Goal: Task Accomplishment & Management: Complete application form

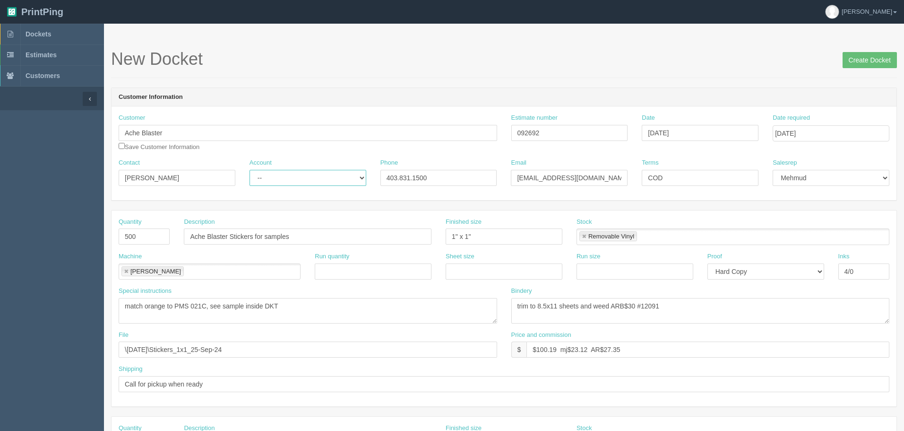
click at [292, 183] on select "-- Existing Client Allrush Client Rep Client" at bounding box center [308, 178] width 117 height 16
select select "Allrush Client"
click at [250, 170] on select "-- Existing Client Allrush Client Rep Client" at bounding box center [308, 178] width 117 height 16
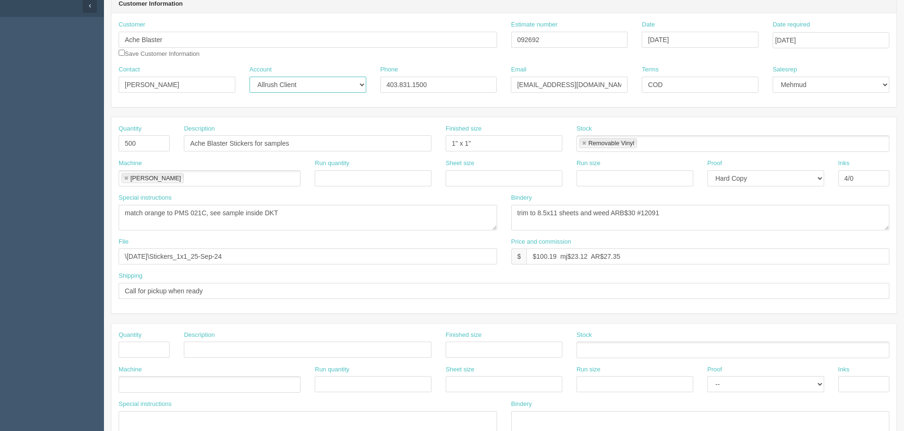
scroll to position [95, 0]
drag, startPoint x: 285, startPoint y: 252, endPoint x: -213, endPoint y: 204, distance: 500.4
click at [0, 204] on html "PrintPing Zack Edit account ( zack@allrush.ca ) Logout Dockets Estimates" at bounding box center [452, 334] width 904 height 858
type input "files@allrush.ca "Ache blaster - stickers, postcards and bus cards""
click at [230, 285] on input "Call for pickup when ready" at bounding box center [504, 289] width 771 height 16
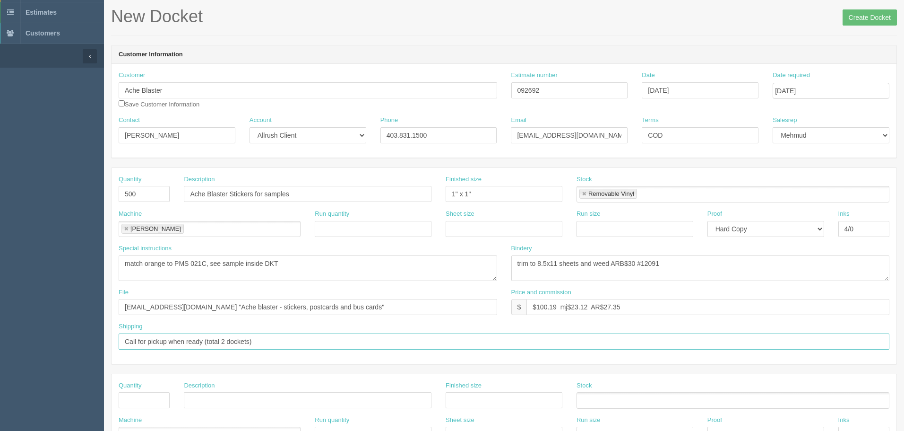
scroll to position [0, 0]
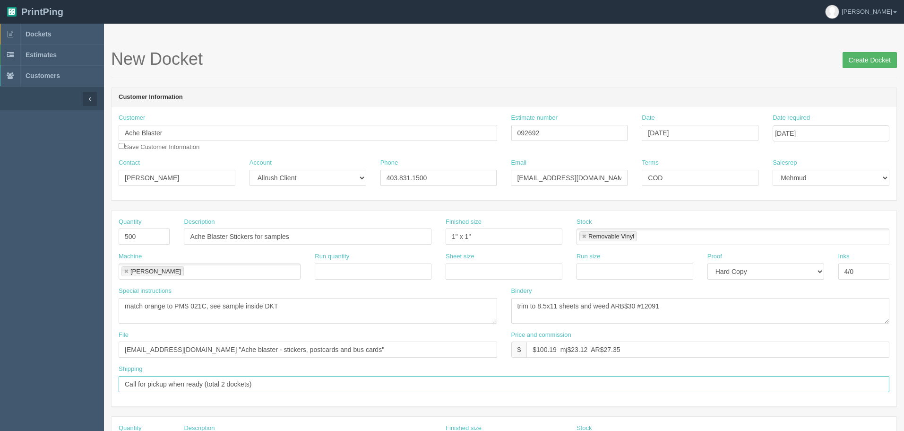
type input "Call for pickup when ready (total 2 dockets)"
click at [874, 62] on input "Create Docket" at bounding box center [870, 60] width 54 height 16
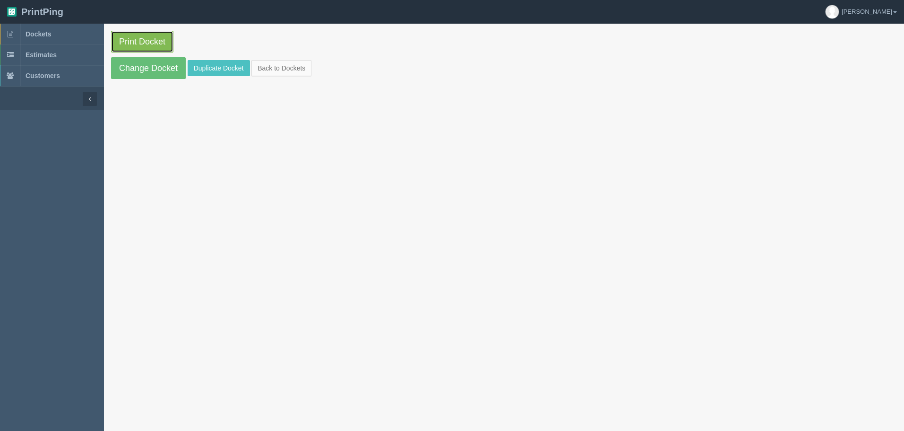
click at [123, 37] on link "Print Docket" at bounding box center [142, 42] width 62 height 22
drag, startPoint x: 69, startPoint y: 33, endPoint x: 83, endPoint y: 37, distance: 14.9
click at [69, 33] on link "Dockets" at bounding box center [52, 34] width 104 height 21
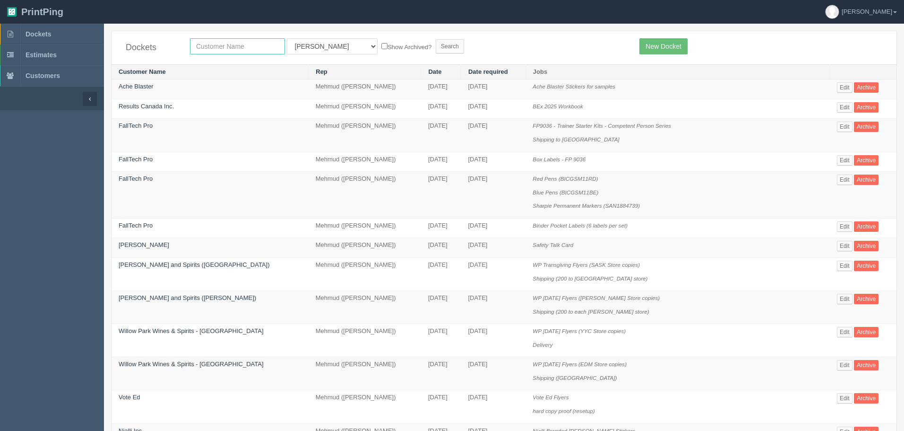
click at [239, 45] on input "text" at bounding box center [237, 46] width 95 height 16
type input "ache blas"
click at [436, 39] on input "Search" at bounding box center [450, 46] width 28 height 14
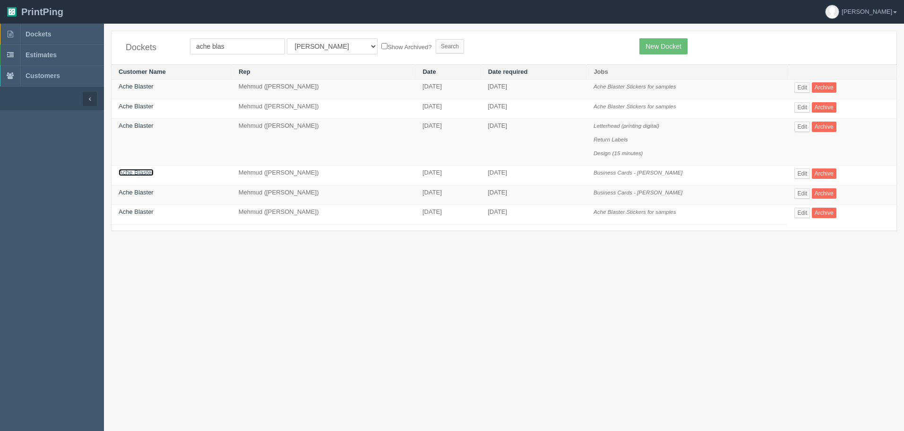
click at [133, 169] on link "Ache Blaster" at bounding box center [136, 172] width 35 height 7
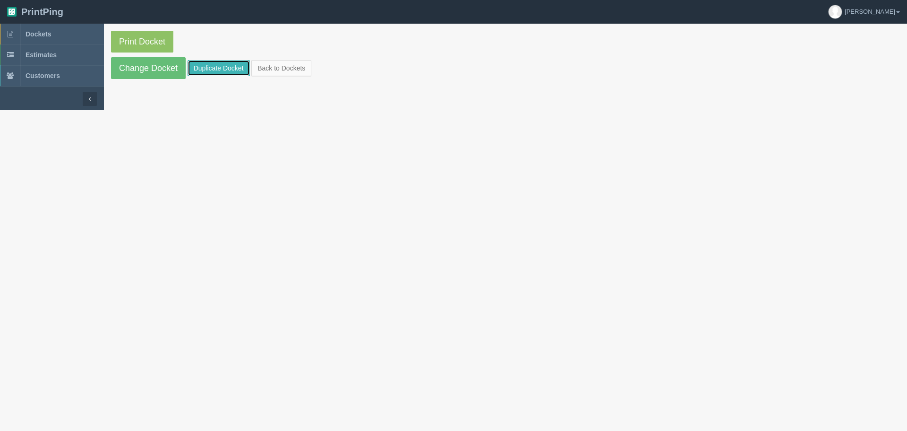
click at [211, 67] on link "Duplicate Docket" at bounding box center [219, 68] width 62 height 16
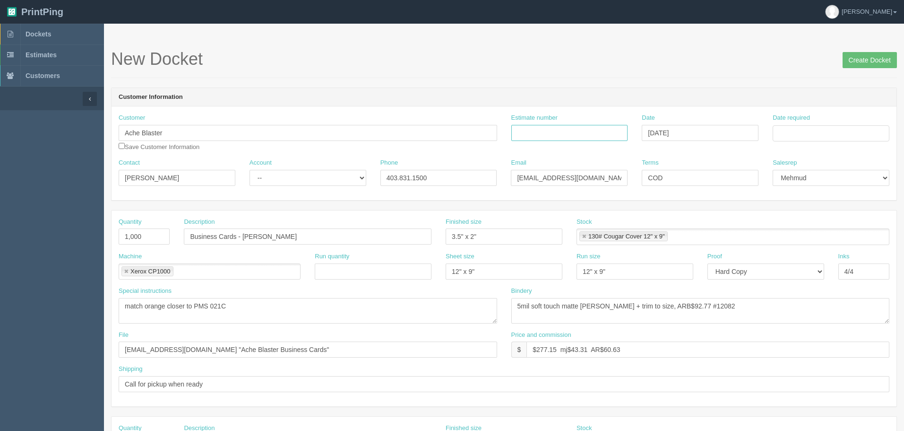
click at [580, 137] on input "Estimate number" at bounding box center [569, 133] width 117 height 16
paste input "088284"
type input "088284"
click at [806, 132] on input "Date required" at bounding box center [831, 133] width 117 height 16
click at [809, 197] on td "7" at bounding box center [807, 197] width 12 height 14
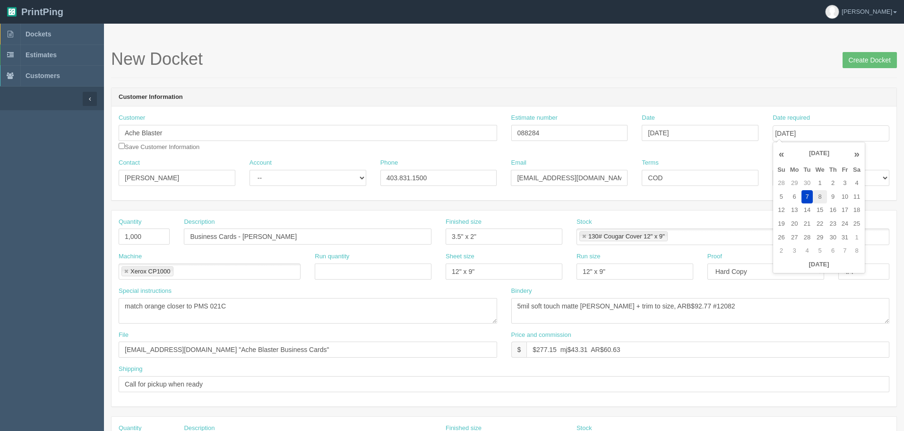
click at [820, 195] on td "8" at bounding box center [820, 197] width 14 height 14
click at [809, 198] on td "7" at bounding box center [807, 197] width 12 height 14
type input "October 7, 2025"
click at [420, 76] on div "New Docket Create Docket" at bounding box center [504, 64] width 786 height 28
drag, startPoint x: 317, startPoint y: 177, endPoint x: 309, endPoint y: 185, distance: 11.0
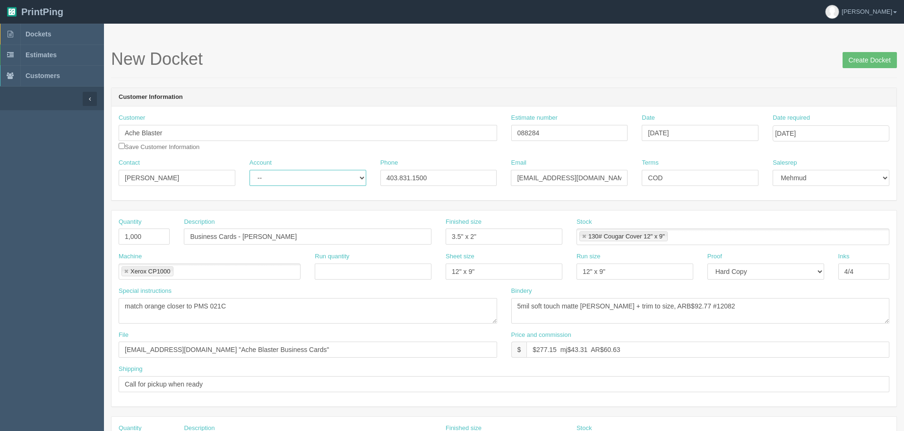
click at [317, 177] on select "-- Existing Client Allrush Client Rep Client" at bounding box center [308, 178] width 117 height 16
select select "Allrush Client"
click at [250, 170] on select "-- Existing Client Allrush Client Rep Client" at bounding box center [308, 178] width 117 height 16
click at [577, 136] on input "088284" at bounding box center [569, 133] width 117 height 16
paste input "092694"
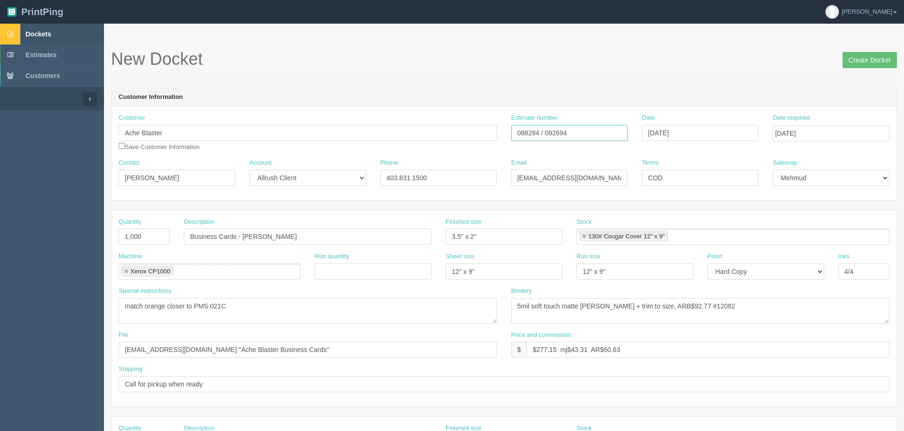
type input "088284 / 092694"
click at [51, 34] on span "Dockets" at bounding box center [39, 34] width 26 height 8
drag, startPoint x: 283, startPoint y: 346, endPoint x: -62, endPoint y: 301, distance: 347.5
click at [0, 301] on html "PrintPing Zack Edit account ( zack@allrush.ca ) Logout Dockets Estimates" at bounding box center [452, 429] width 904 height 858
paste input "blaster - stickers, postcards and bus c"
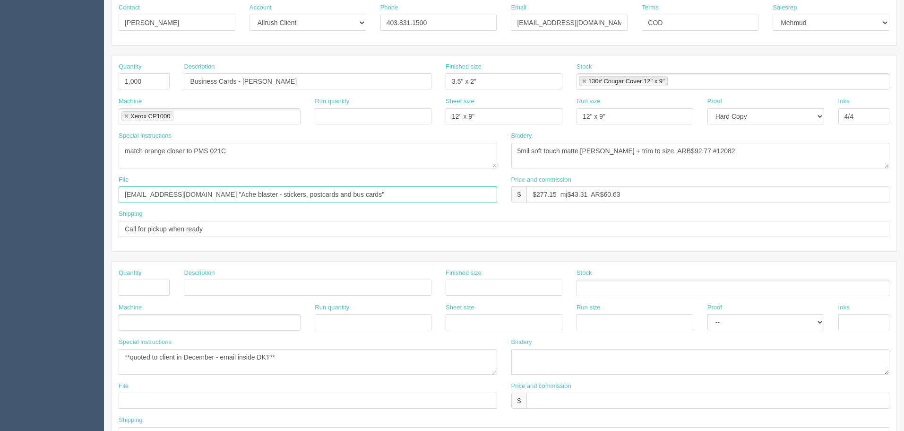
scroll to position [189, 0]
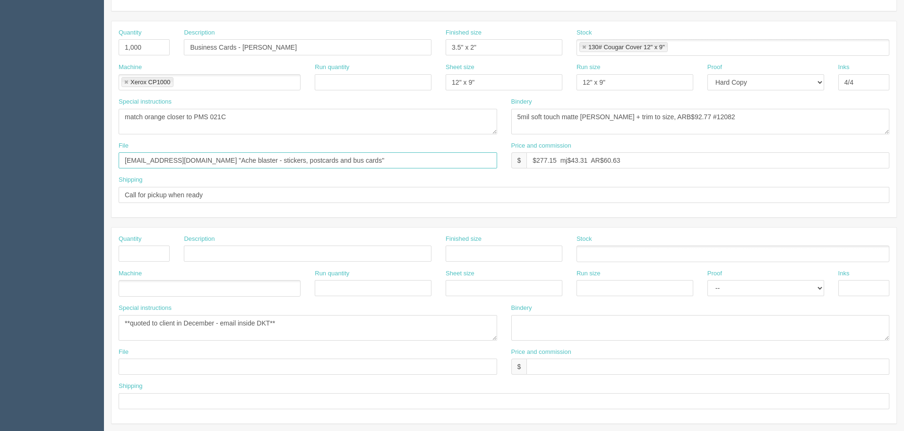
type input "files@allrush.ca "Ache blaster - stickers, postcards and bus cards""
click at [243, 194] on input "Call for pickup when ready" at bounding box center [504, 195] width 771 height 16
type input "Call for pickup when ready (2 dockets)"
drag, startPoint x: 347, startPoint y: 327, endPoint x: -54, endPoint y: 316, distance: 400.9
click at [0, 316] on html "PrintPing Zack Edit account ( zack@allrush.ca ) Logout Dockets Estimates" at bounding box center [452, 240] width 904 height 858
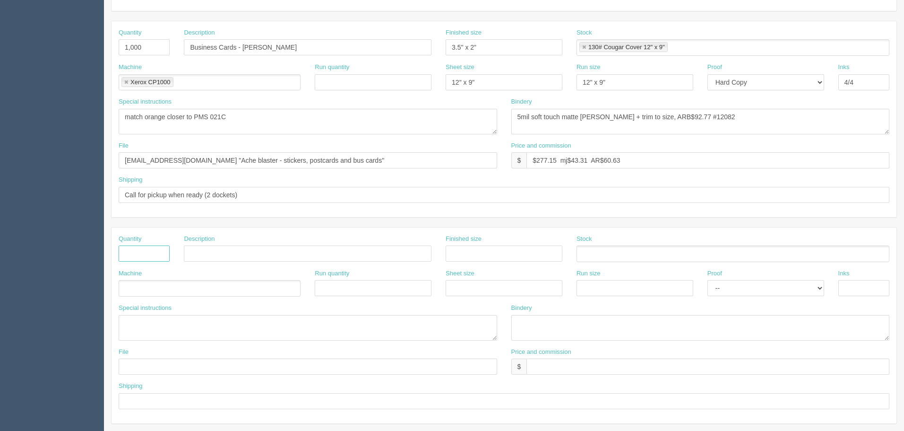
click at [155, 250] on input "text" at bounding box center [144, 253] width 51 height 16
type input "1,000"
type input "Postcards"
type input "6" x 4""
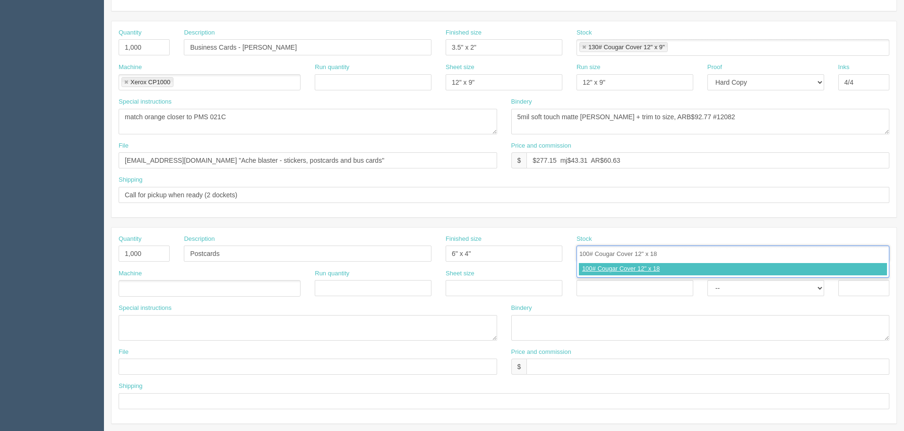
type input "100# Cougar Cover 12" x 18""
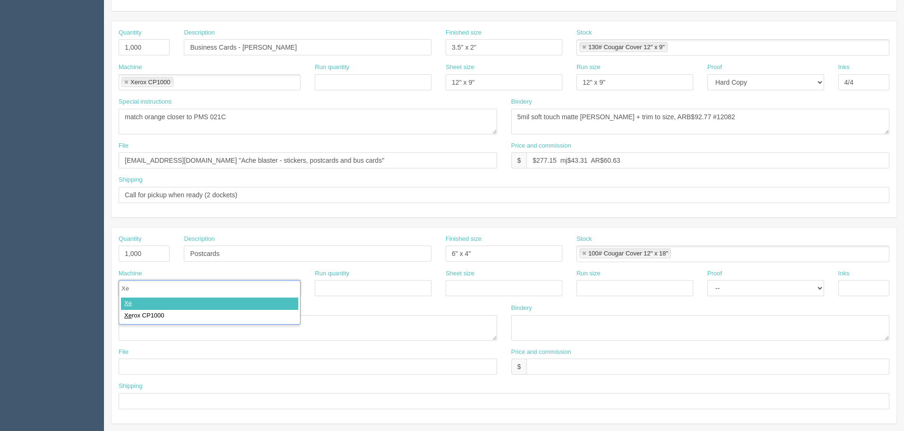
type input "Xer"
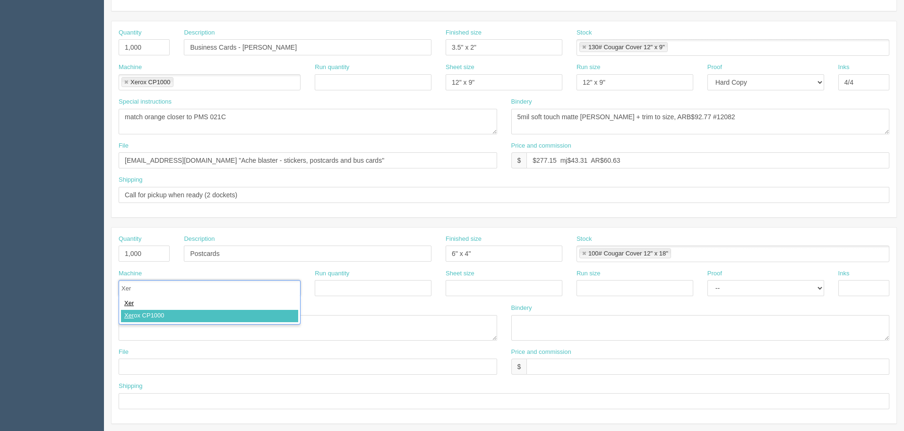
type input "Xerox CP1000"
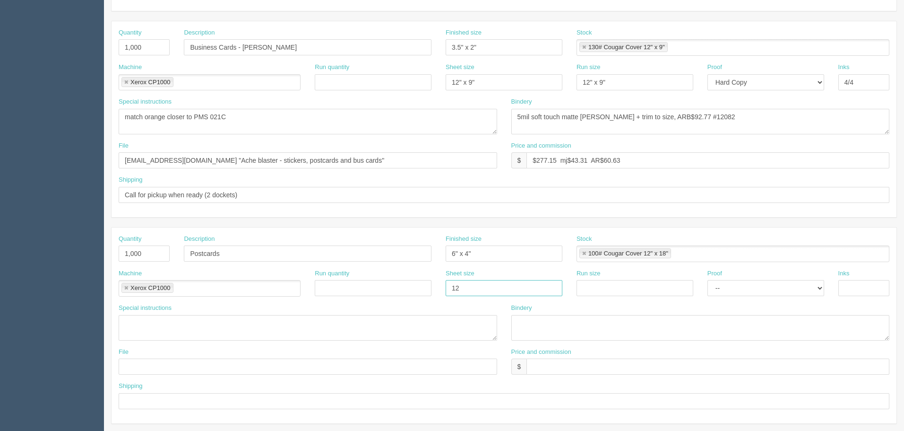
type input "12" x 18""
paste input "12" x 18""
type input "12" x 18""
select select "Hard Copy"
click at [707, 280] on select "-- Email Hard Copy" at bounding box center [765, 288] width 117 height 16
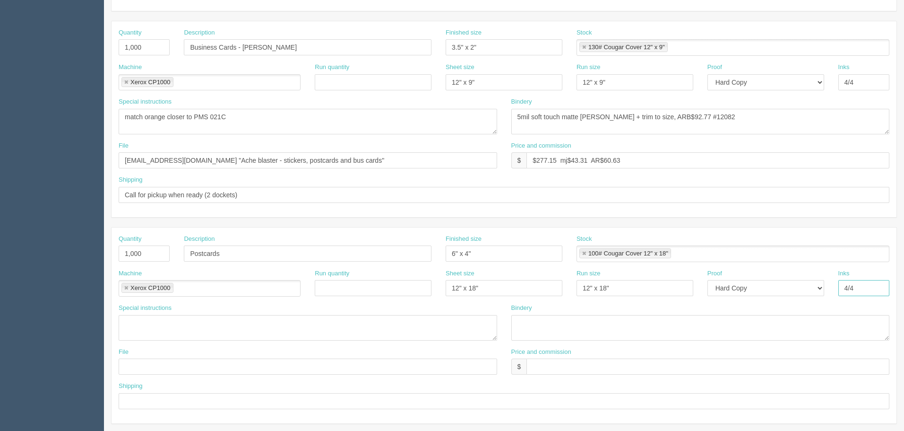
type input "4/4"
click at [572, 330] on textarea at bounding box center [700, 328] width 379 height 26
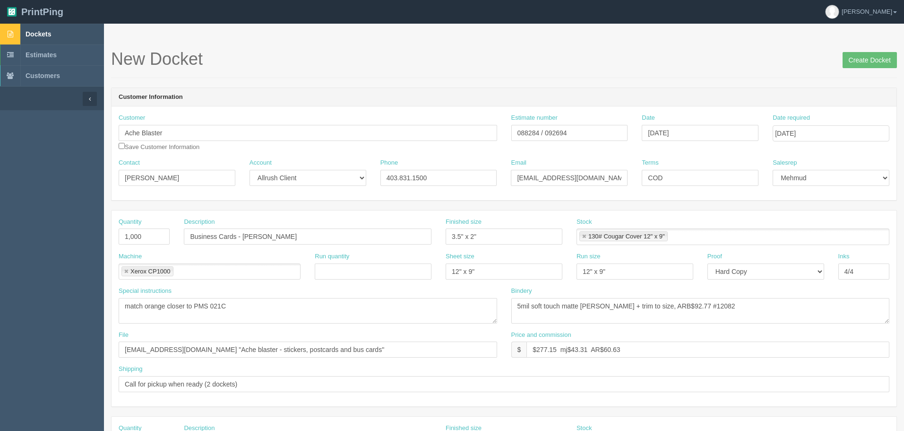
type textarea "trim to size"
click at [556, 130] on input "088284 / 092694" at bounding box center [569, 133] width 117 height 16
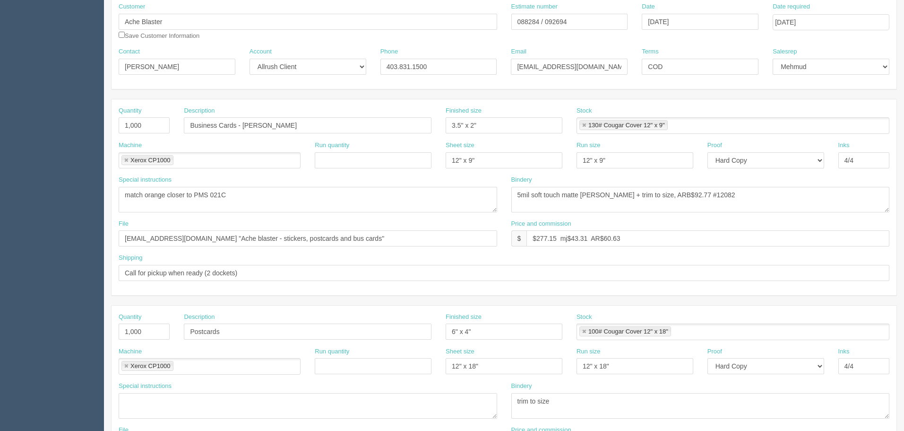
scroll to position [236, 0]
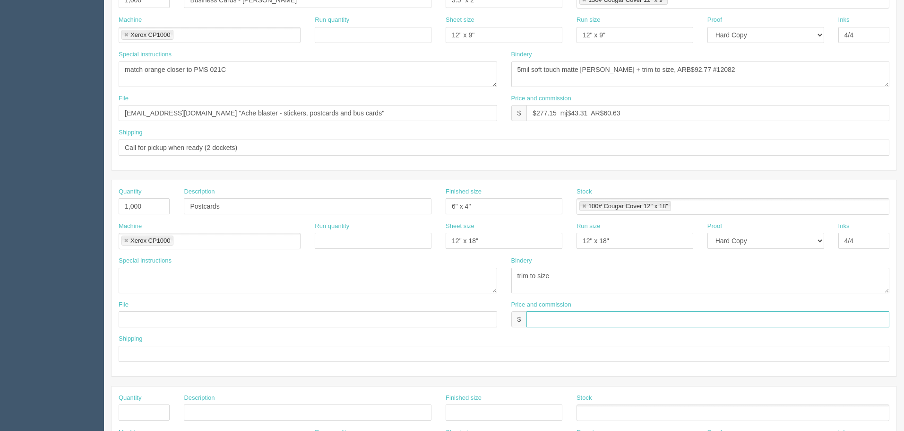
click at [538, 318] on input "text" at bounding box center [707, 319] width 363 height 16
click at [571, 317] on input "$265.07 mj$ AR$" at bounding box center [707, 319] width 363 height 16
click at [647, 317] on input "$265.07 mj$41.42 AR$" at bounding box center [707, 319] width 363 height 16
type input "$265.07 mj$41.42 AR$57.98"
click at [195, 285] on textarea "**quoted to client in December - email inside DKT**" at bounding box center [308, 280] width 379 height 26
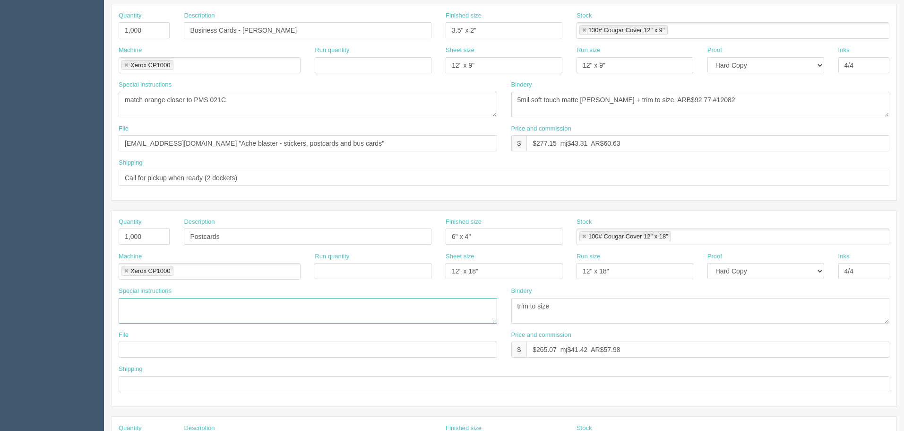
scroll to position [142, 0]
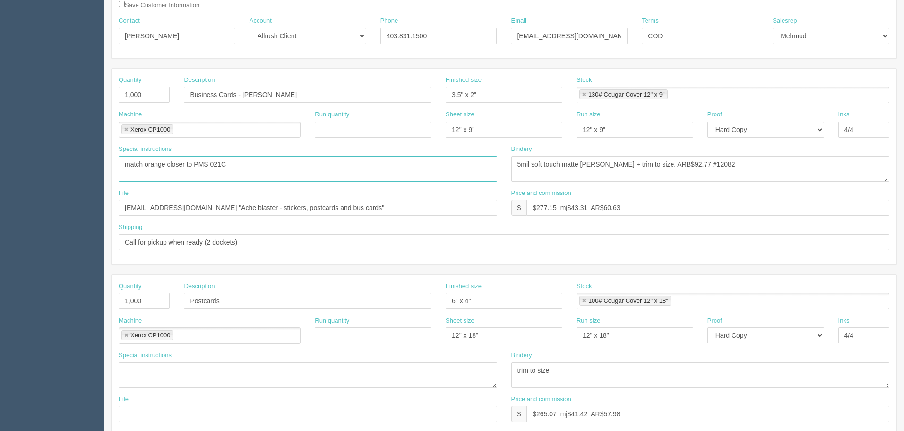
drag, startPoint x: 256, startPoint y: 165, endPoint x: -32, endPoint y: 164, distance: 287.8
click at [0, 164] on html "PrintPing Zack Edit account ( zack@allrush.ca ) Logout Dockets Estimates" at bounding box center [452, 287] width 904 height 858
click at [162, 372] on textarea "**quoted to client in December - email inside DKT**" at bounding box center [308, 375] width 379 height 26
paste textarea "match orange closer to PMS 021C"
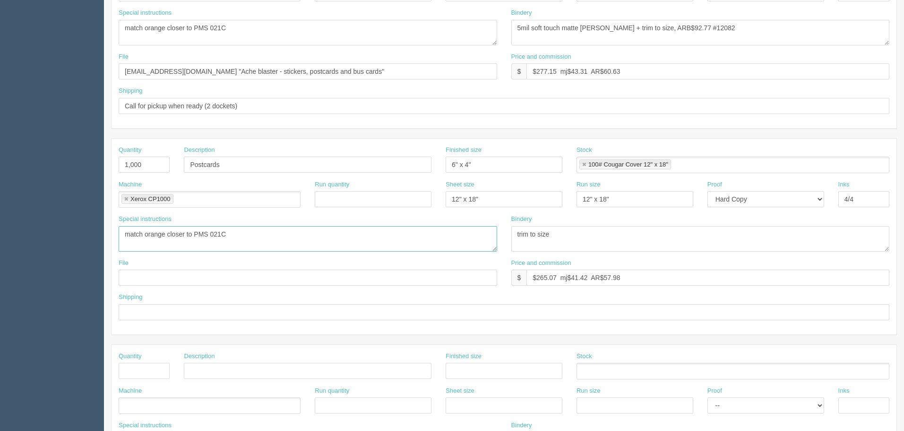
scroll to position [284, 0]
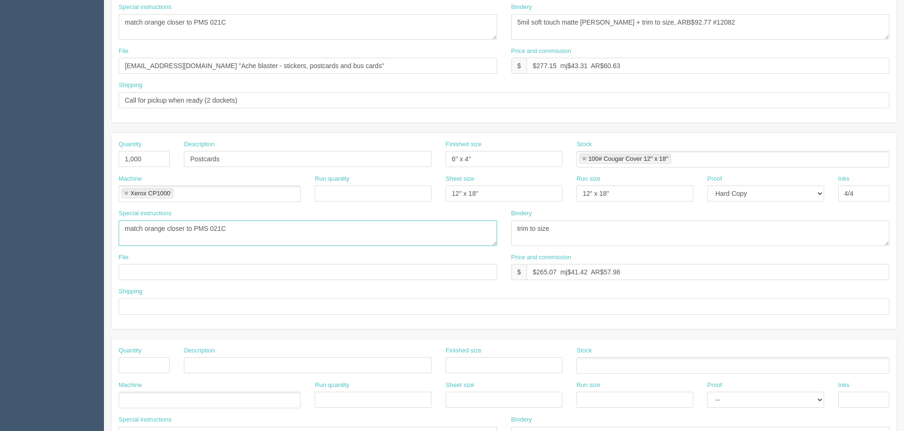
type textarea "match orange closer to PMS 021C"
drag, startPoint x: 347, startPoint y: 66, endPoint x: -107, endPoint y: 66, distance: 454.6
click at [0, 66] on html "PrintPing Zack Edit account ( zack@allrush.ca ) Logout Dockets Estimates" at bounding box center [452, 145] width 904 height 858
drag, startPoint x: 138, startPoint y: 273, endPoint x: 145, endPoint y: 253, distance: 21.1
click at [138, 273] on input "text" at bounding box center [308, 272] width 379 height 16
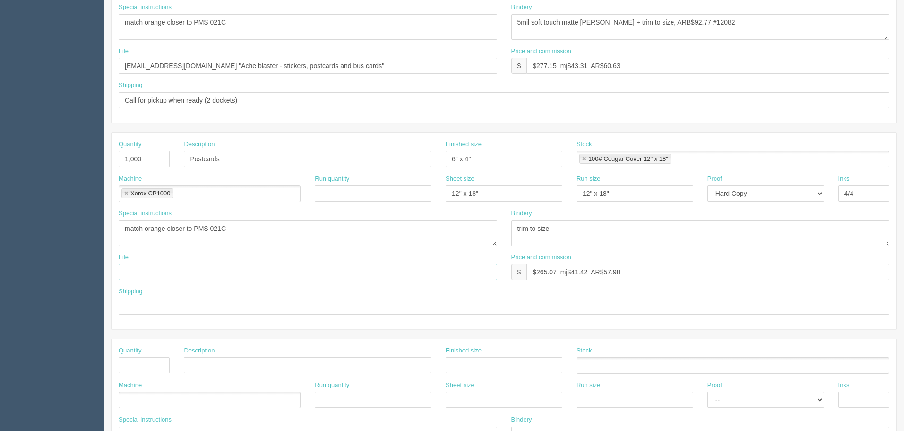
paste input "files@allrush.ca "Ache blaster - stickers, postcards and bus cards""
type input "files@allrush.ca "Ache blaster - stickers, postcards and bus cards""
drag, startPoint x: 259, startPoint y: 100, endPoint x: 15, endPoint y: 103, distance: 244.8
click at [15, 103] on section "Dockets Estimates Customers" at bounding box center [452, 157] width 904 height 835
click at [152, 307] on input "text" at bounding box center [504, 306] width 771 height 16
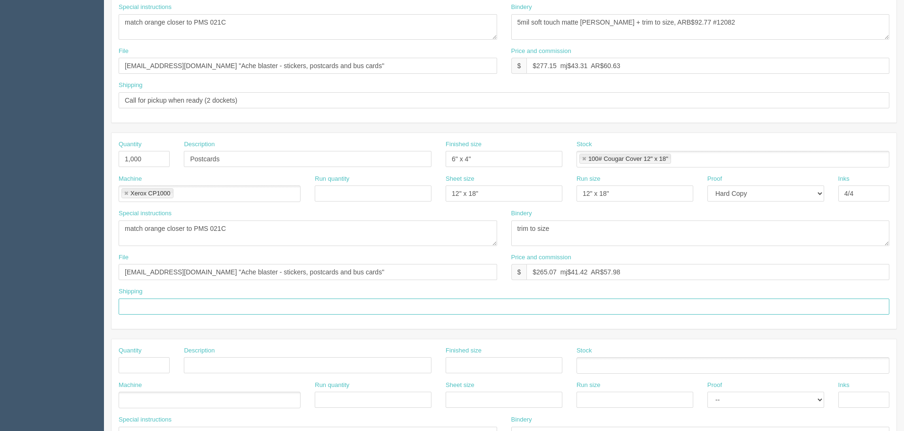
paste input "Call for pickup when ready (2 dockets)"
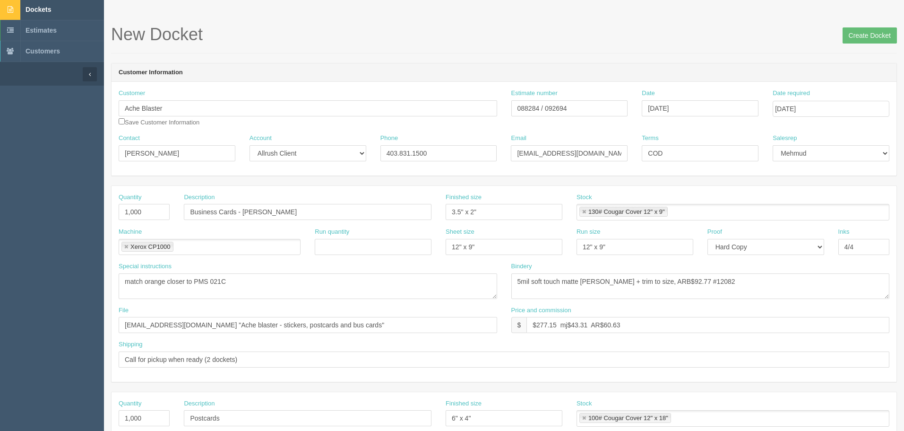
scroll to position [0, 0]
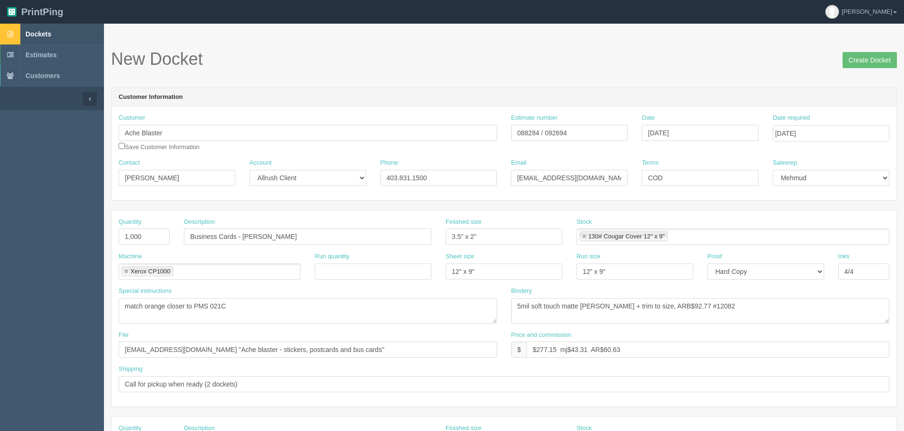
type input "Call for pickup when ready (2 dockets)"
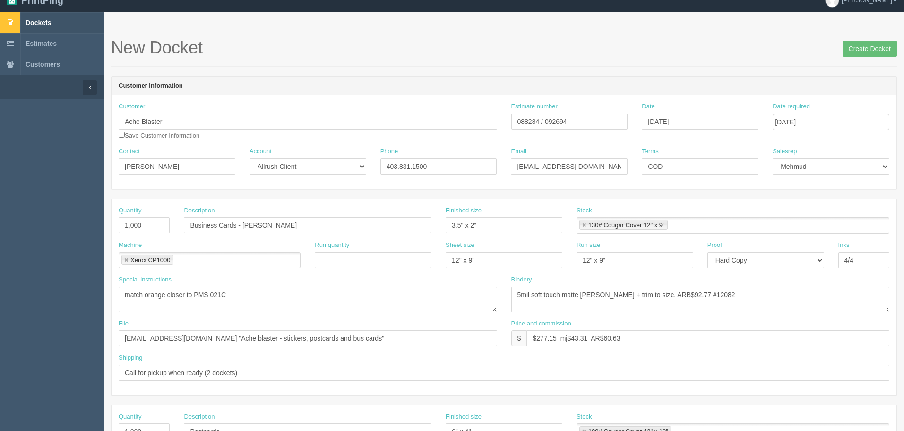
scroll to position [2, 0]
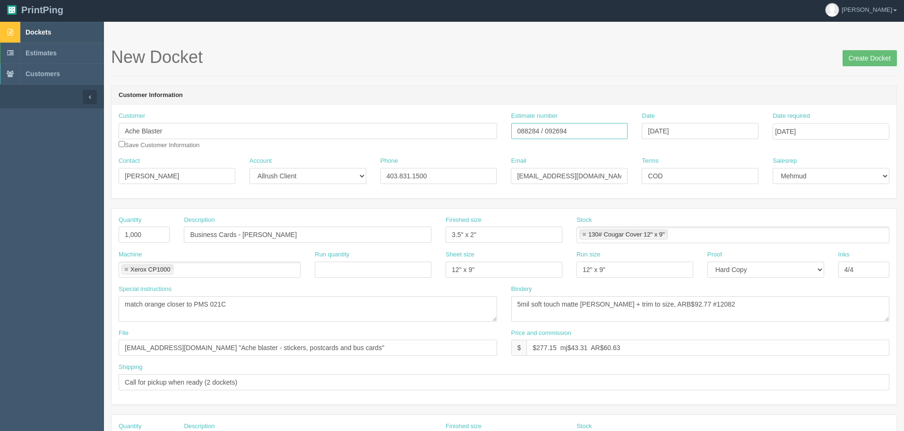
click at [533, 127] on input "088284 / 092694" at bounding box center [569, 131] width 117 height 16
drag, startPoint x: 658, startPoint y: 302, endPoint x: 681, endPoint y: 301, distance: 22.7
click at [660, 301] on textarea "5mil soft touch matte lam + trim to size, ARB$92.77 #12082" at bounding box center [700, 309] width 379 height 26
type textarea "5mil soft touch matte lam + trim to size, ARB$89.31"
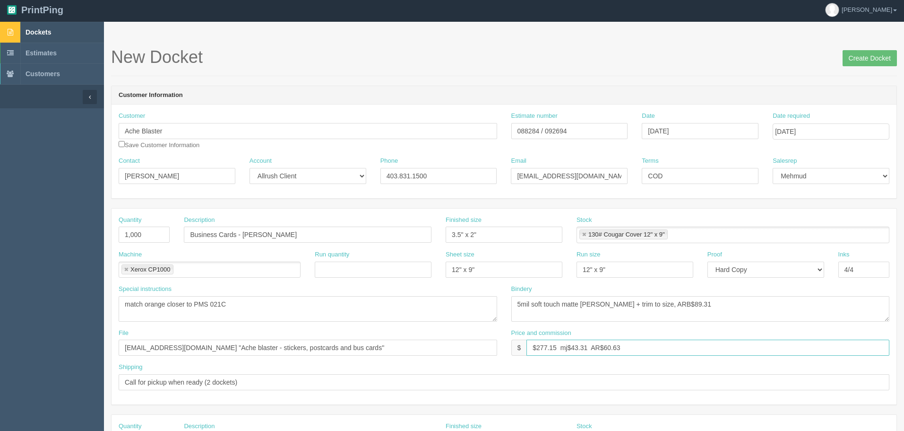
drag, startPoint x: 609, startPoint y: 346, endPoint x: 898, endPoint y: 301, distance: 292.8
click at [899, 301] on section "New Docket Create Docket Customer Information Customer Ache Blaster Save Custom…" at bounding box center [504, 439] width 800 height 835
drag, startPoint x: 572, startPoint y: 346, endPoint x: 585, endPoint y: 346, distance: 12.3
click at [576, 346] on input "$277.15 mj$43.31 AR$66.19" at bounding box center [707, 347] width 363 height 16
type input "$277.15 mj$50.12 AR$66.19"
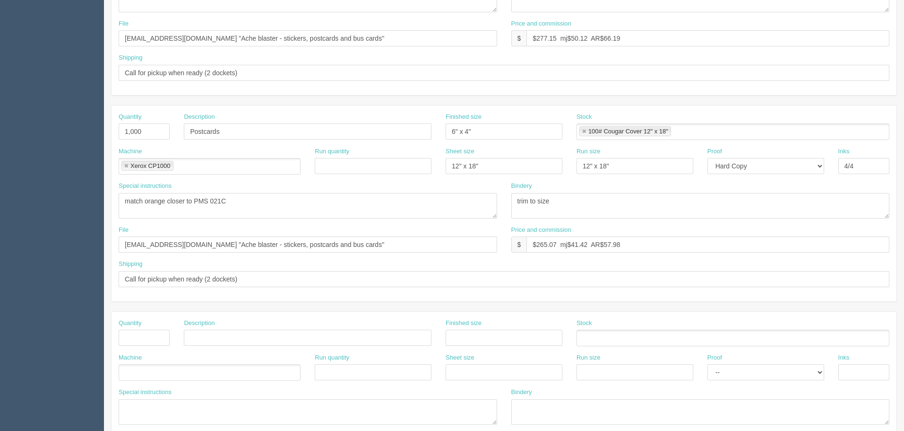
scroll to position [144, 0]
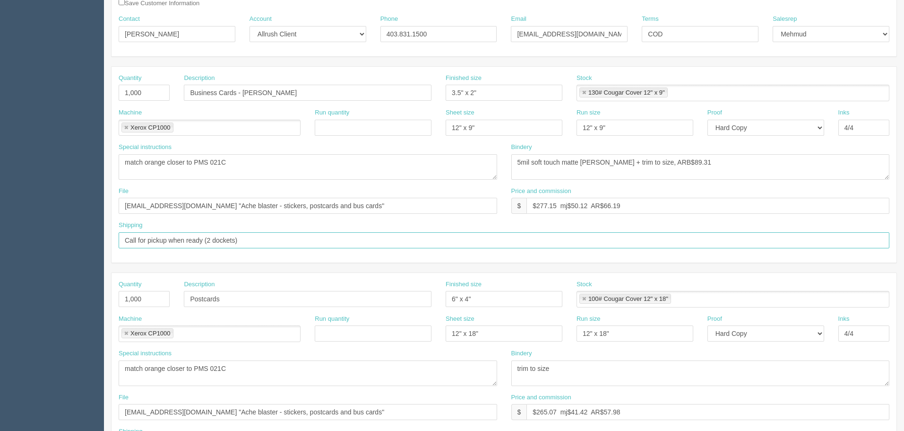
click at [254, 239] on input "Call for pickup when ready (2 dockets)" at bounding box center [504, 240] width 771 height 16
drag, startPoint x: 270, startPoint y: 239, endPoint x: -8, endPoint y: 233, distance: 277.5
click at [0, 233] on html "PrintPing Zack Edit account ( zack@allrush.ca ) Logout Dockets Estimates" at bounding box center [452, 285] width 904 height 858
type input "See below"
click at [309, 172] on textarea "match orange closer to PMS 021C" at bounding box center [308, 167] width 379 height 26
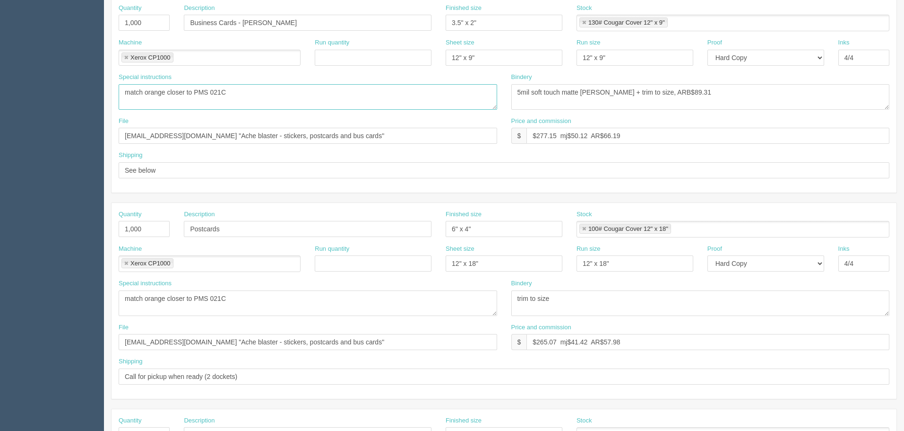
scroll to position [427, 0]
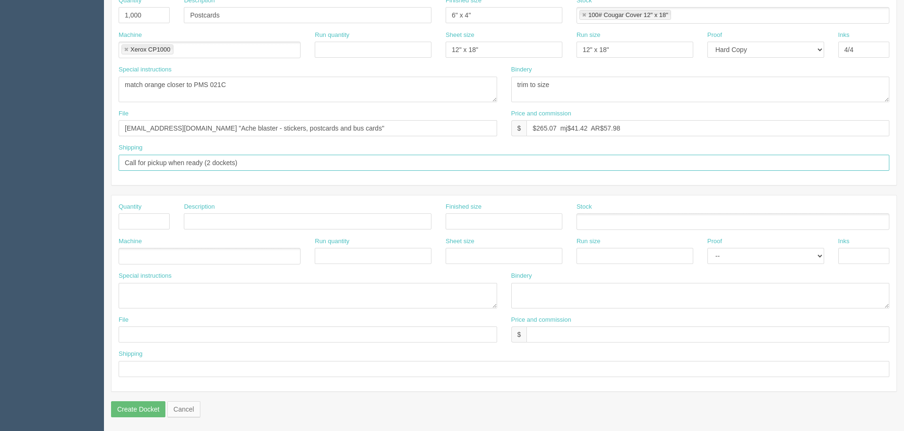
click at [261, 158] on input "Call for pickup when ready (2 dockets)" at bounding box center [504, 163] width 771 height 16
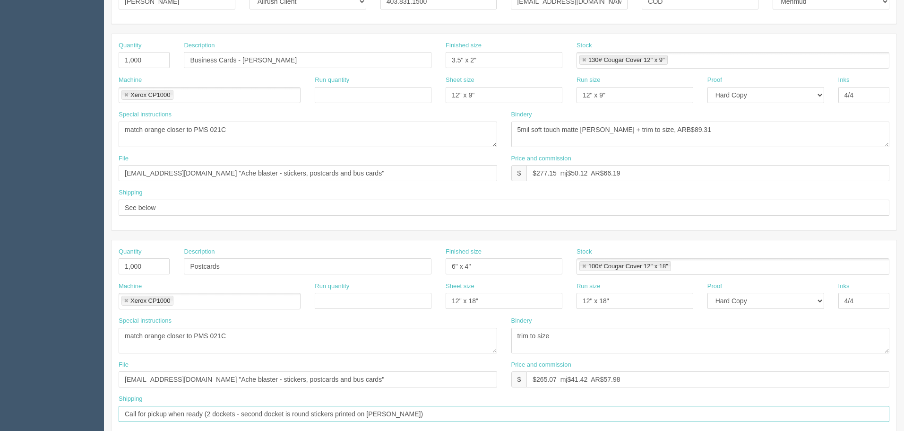
scroll to position [49, 0]
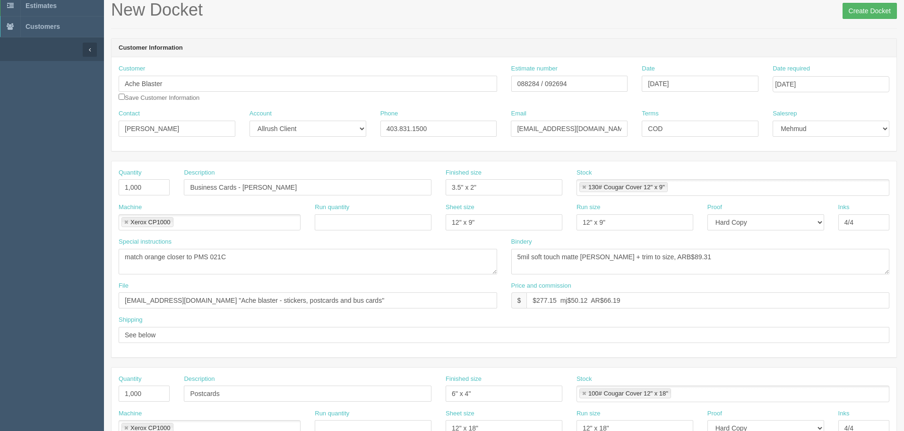
type input "Call for pickup when ready (2 dockets - second docket is round stickers printed…"
click at [865, 14] on input "Create Docket" at bounding box center [870, 11] width 54 height 16
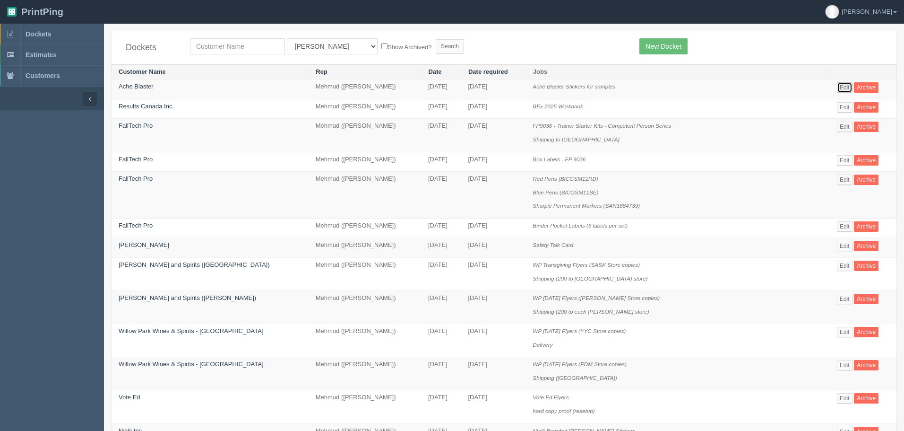
click at [843, 82] on link "Edit" at bounding box center [845, 87] width 16 height 10
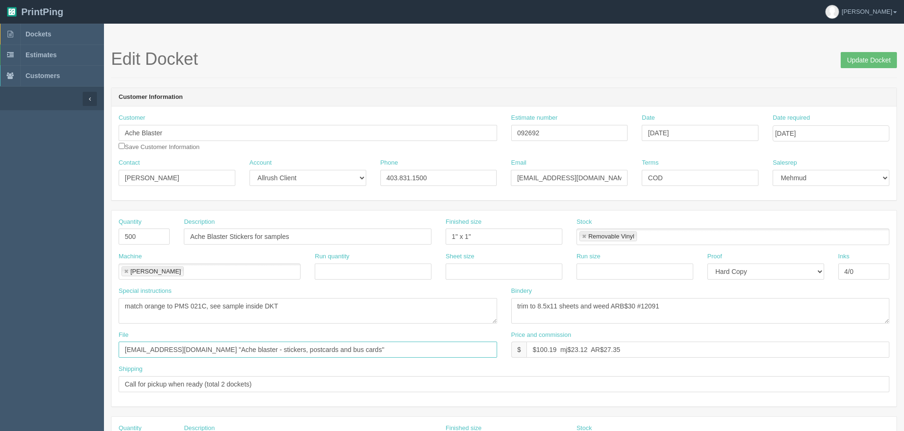
click at [370, 348] on input "[EMAIL_ADDRESS][DOMAIN_NAME] "Ache blaster - stickers, postcards and bus cards"" at bounding box center [308, 349] width 379 height 16
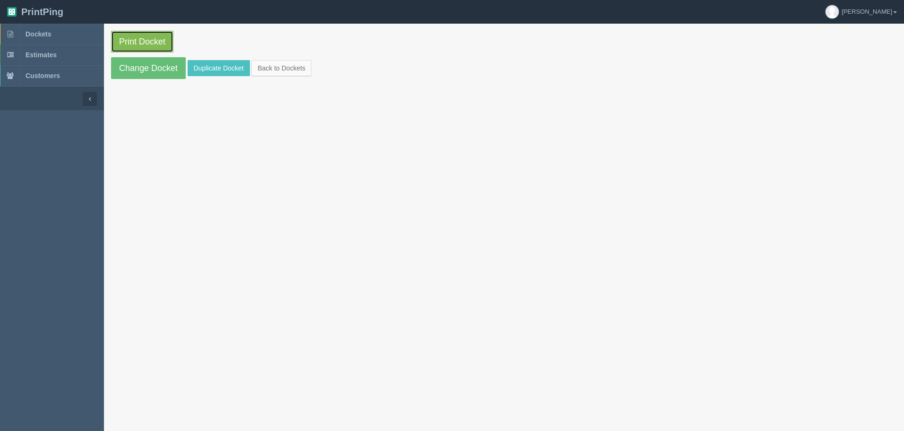
click at [144, 39] on link "Print Docket" at bounding box center [142, 42] width 62 height 22
click at [149, 68] on link "Change Docket" at bounding box center [148, 68] width 75 height 22
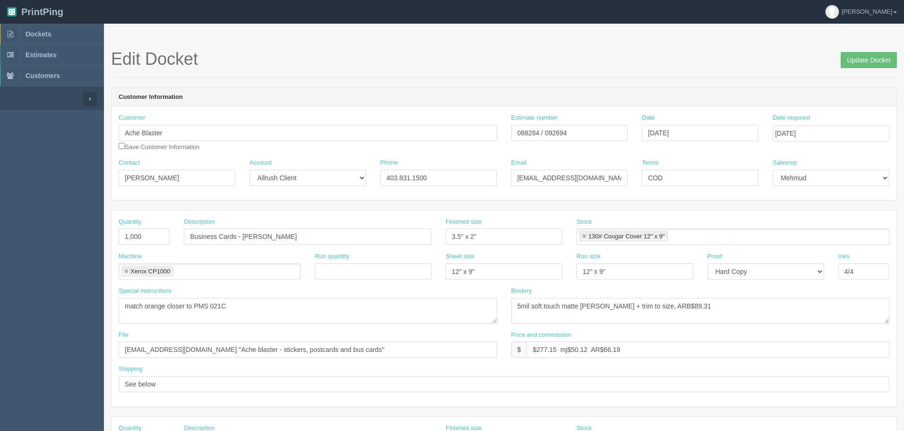
click at [582, 234] on link at bounding box center [584, 236] width 6 height 6
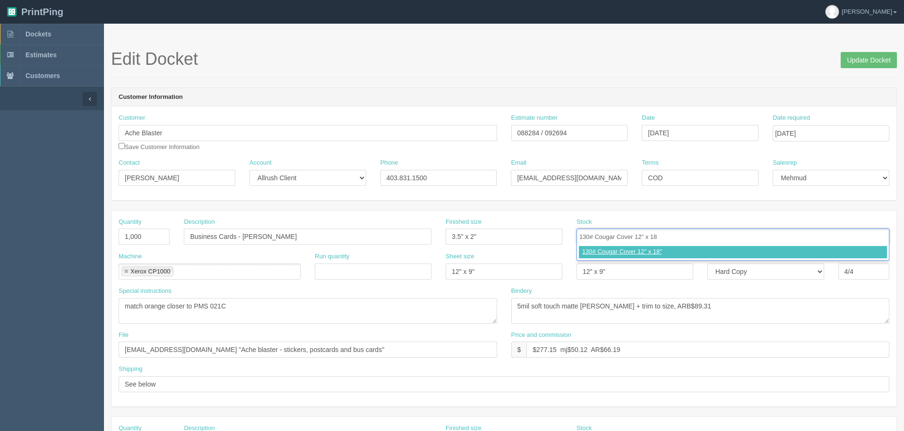
type input "130# Cougar Cover 12" x 18""
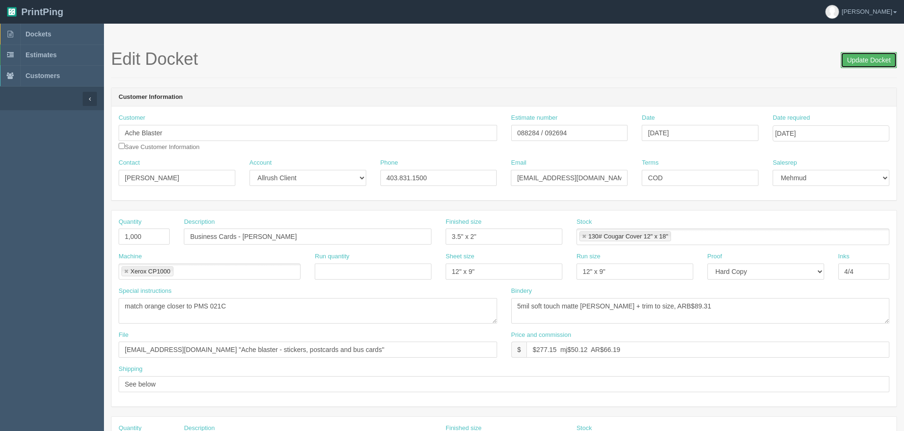
click at [881, 59] on input "Update Docket" at bounding box center [869, 60] width 56 height 16
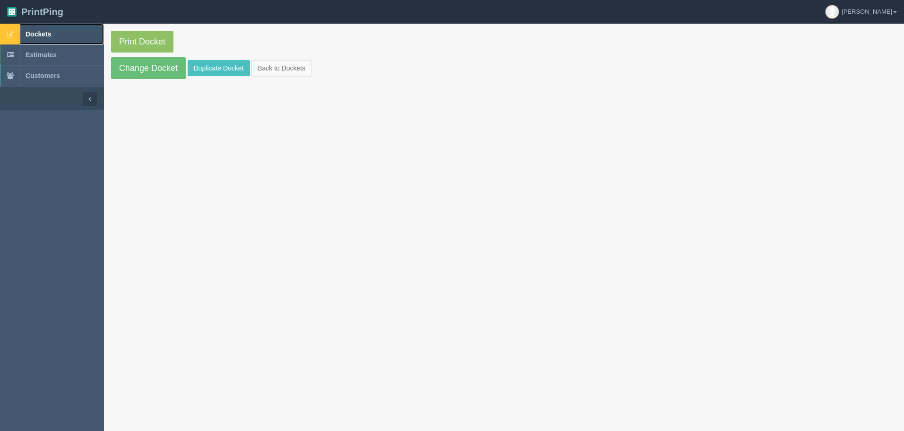
click at [67, 40] on link "Dockets" at bounding box center [52, 34] width 104 height 21
